Goal: Task Accomplishment & Management: Manage account settings

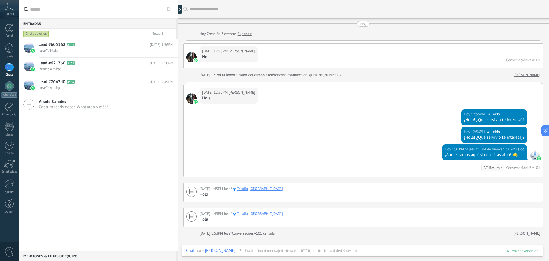
scroll to position [50, 0]
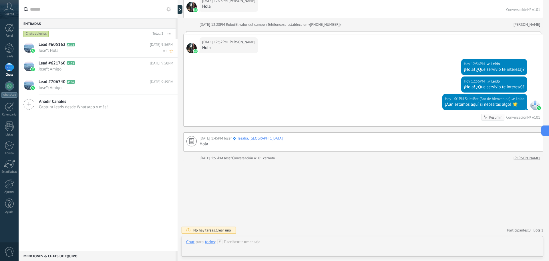
click at [56, 52] on span "Joseº: Hola" at bounding box center [101, 50] width 124 height 5
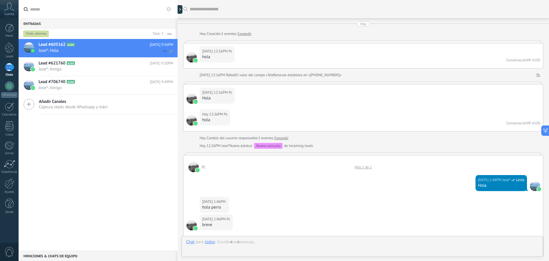
scroll to position [414, 0]
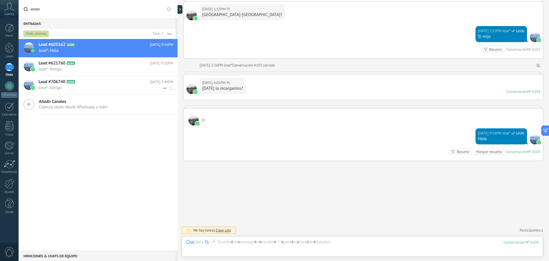
click at [55, 86] on span "Joseº: Amigo" at bounding box center [101, 87] width 124 height 5
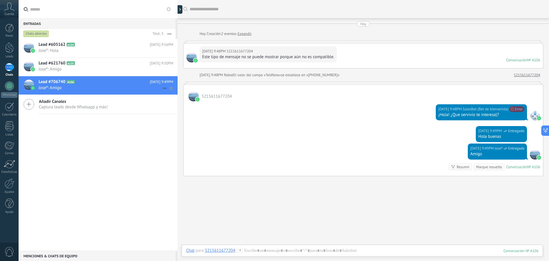
click at [163, 89] on icon at bounding box center [164, 88] width 7 height 7
click at [375, 169] on div at bounding box center [274, 130] width 549 height 261
click at [535, 155] on div at bounding box center [535, 154] width 10 height 10
click at [193, 56] on div at bounding box center [192, 57] width 10 height 10
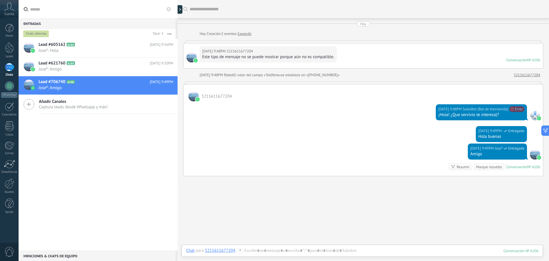
click at [242, 53] on span "5215611677204" at bounding box center [240, 51] width 26 height 6
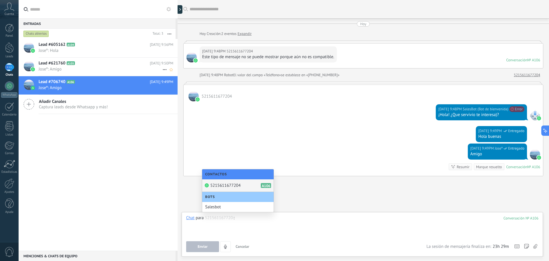
click at [60, 68] on span "Joseº: Amigo" at bounding box center [101, 68] width 124 height 5
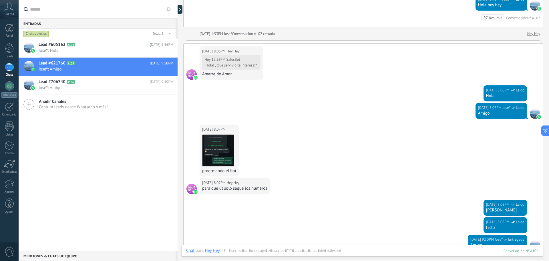
scroll to position [250, 0]
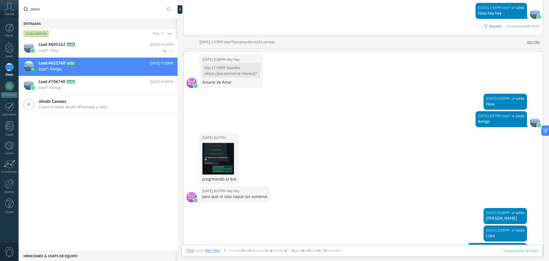
click at [60, 45] on span "Lead #605162" at bounding box center [52, 45] width 27 height 6
